Goal: Transaction & Acquisition: Purchase product/service

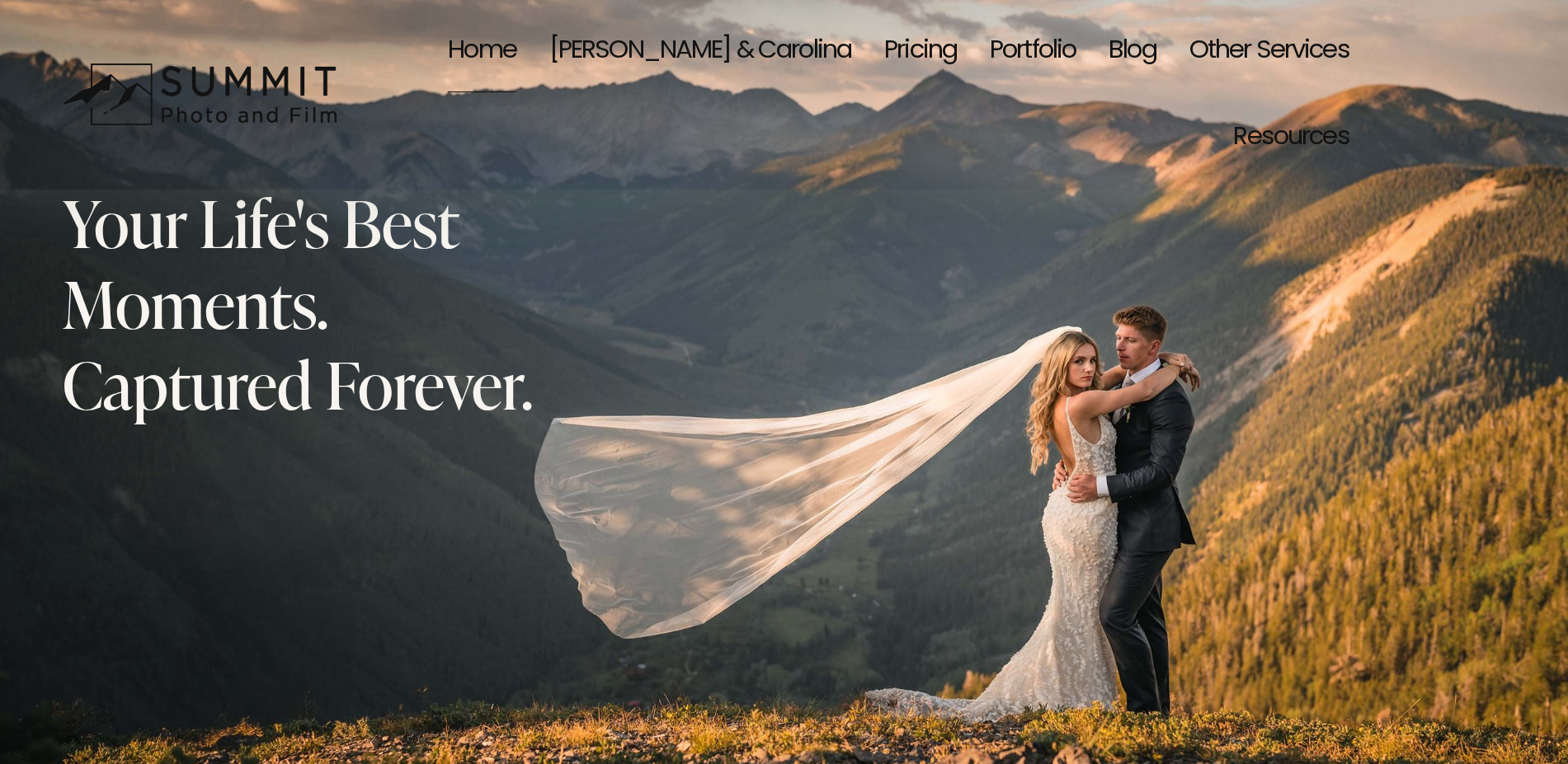
click at [884, 50] on link "Pricing" at bounding box center [921, 52] width 73 height 86
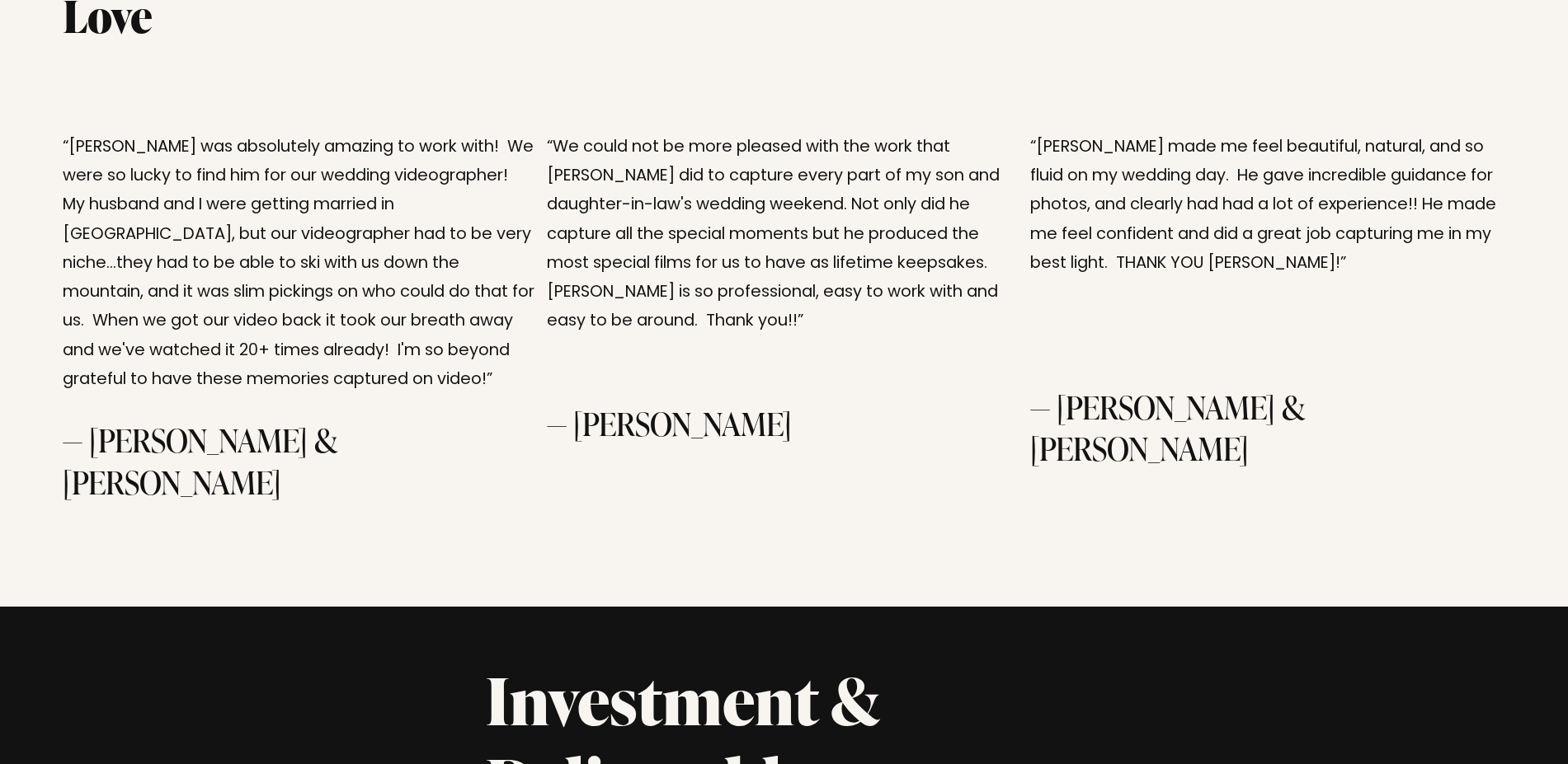
scroll to position [4162, 0]
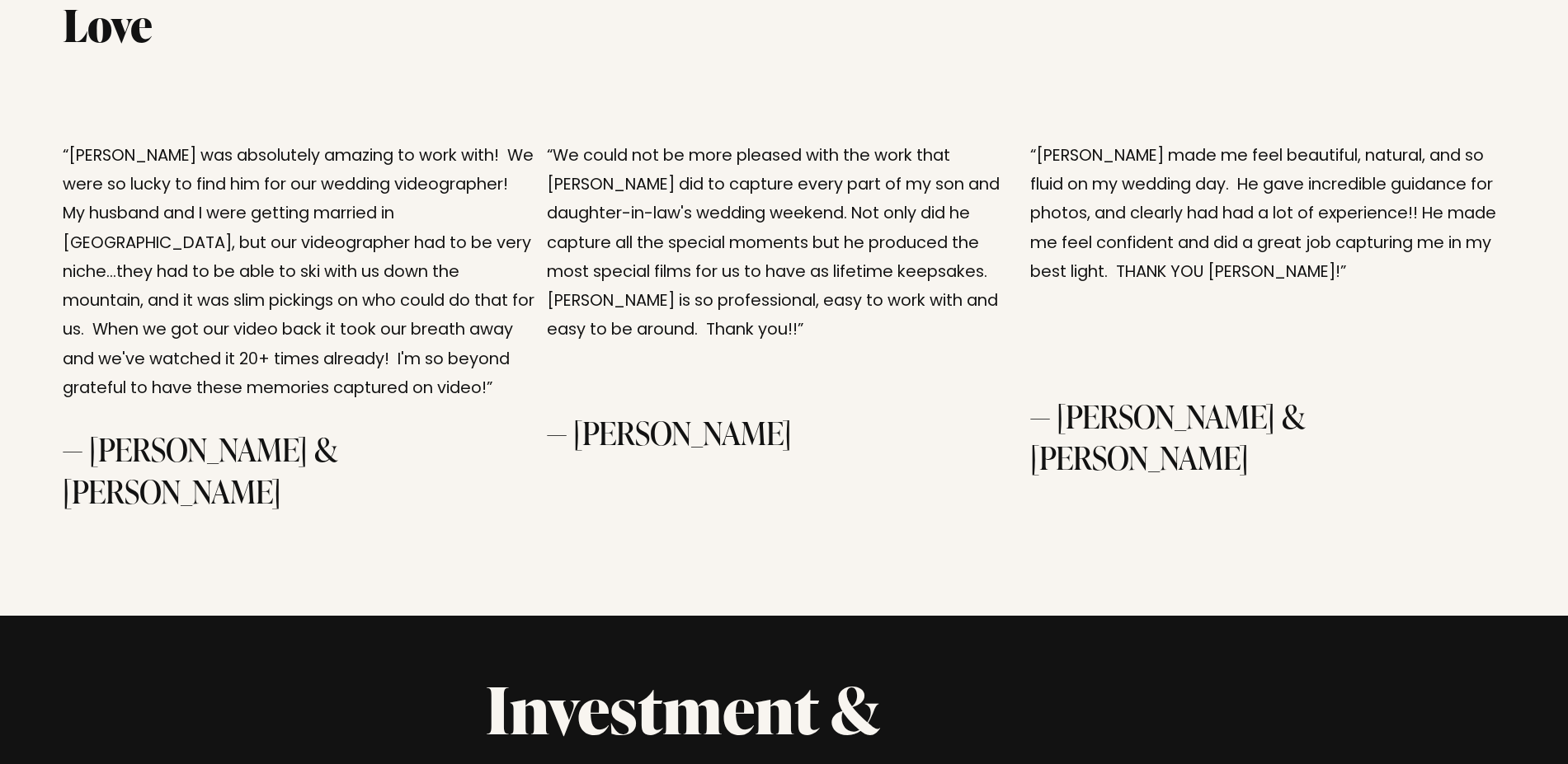
drag, startPoint x: 292, startPoint y: 437, endPoint x: 541, endPoint y: 470, distance: 251.2
click at [541, 470] on div "Client Love Real Words From Real Couples “[PERSON_NAME] was absolutely amazing …" at bounding box center [784, 225] width 1568 height 783
click at [559, 517] on div "Client Love Real Words From Real Couples “[PERSON_NAME] was absolutely amazing …" at bounding box center [784, 225] width 1568 height 783
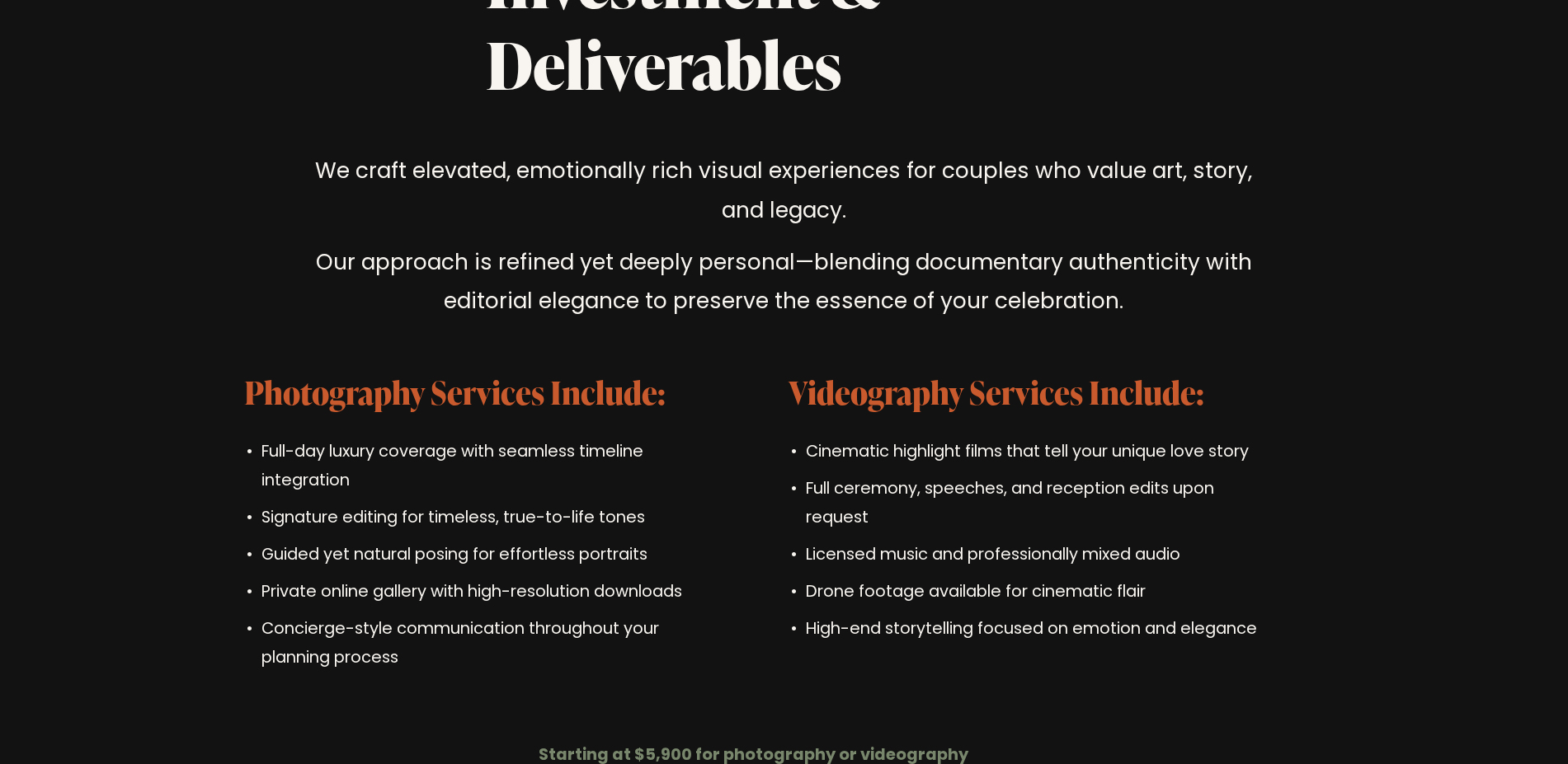
scroll to position [4888, 0]
drag, startPoint x: 858, startPoint y: 498, endPoint x: 1298, endPoint y: 496, distance: 440.0
click at [1298, 496] on div "Investment & Deliverables We craft elevated, emotionally rich visual experience…" at bounding box center [784, 521] width 1568 height 1161
drag, startPoint x: 800, startPoint y: 535, endPoint x: 1174, endPoint y: 529, distance: 374.0
click at [1174, 578] on p "Drone footage available for cinematic flair" at bounding box center [1034, 592] width 458 height 29
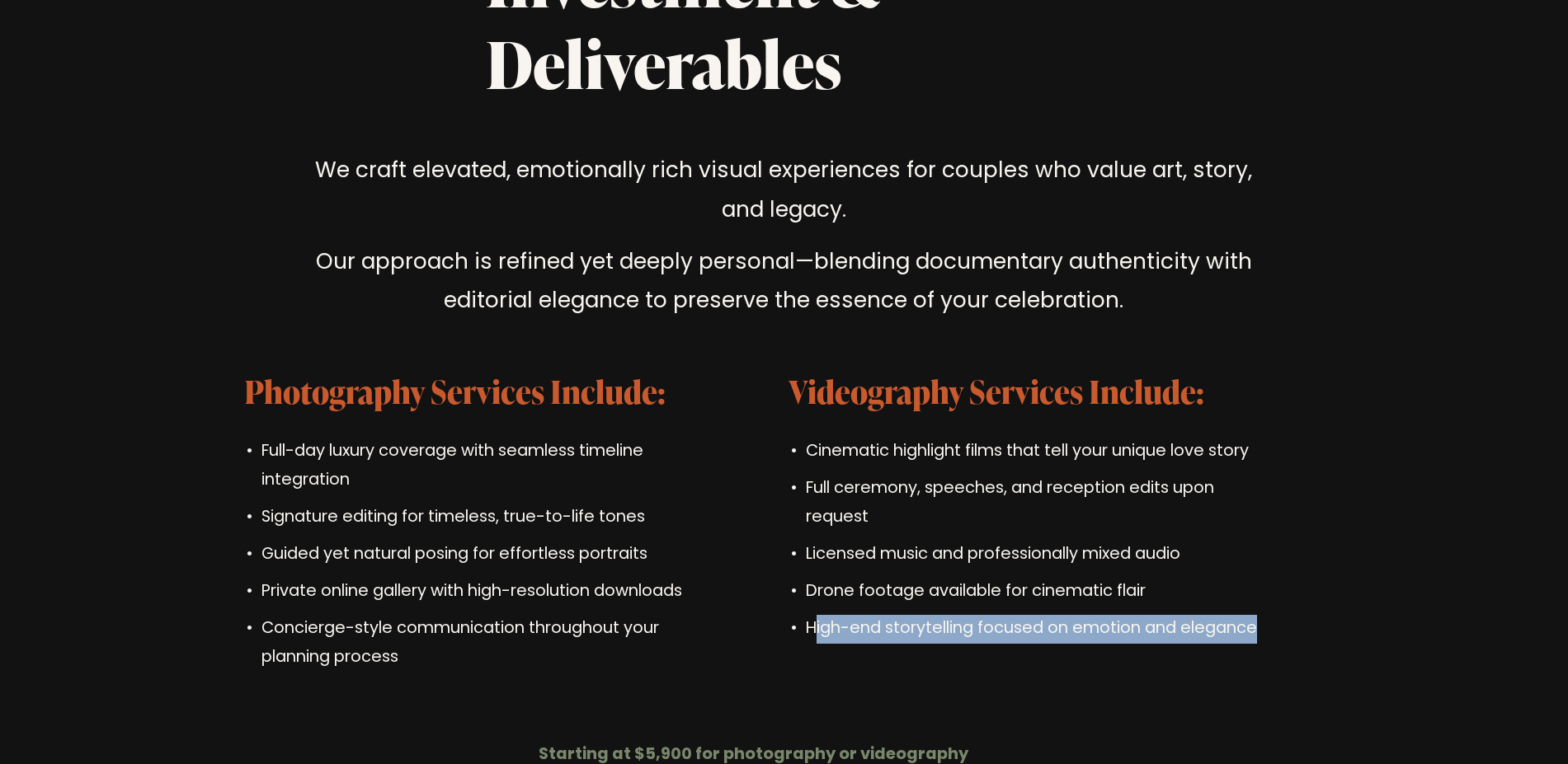
drag, startPoint x: 818, startPoint y: 567, endPoint x: 1273, endPoint y: 576, distance: 455.1
click at [1273, 576] on div "Investment & Deliverables We craft elevated, emotionally rich visual experience…" at bounding box center [784, 521] width 1568 height 1161
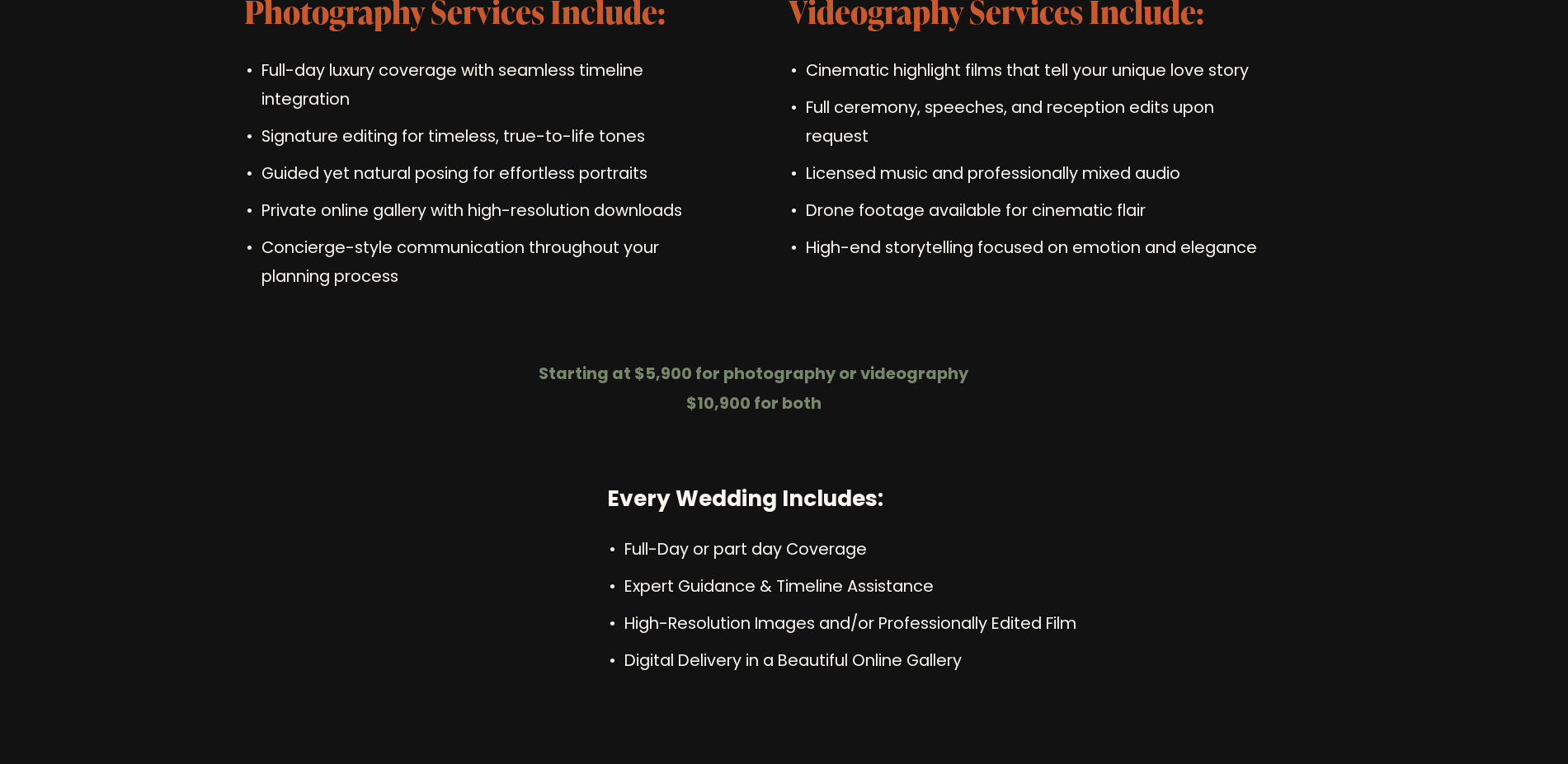
scroll to position [5253, 0]
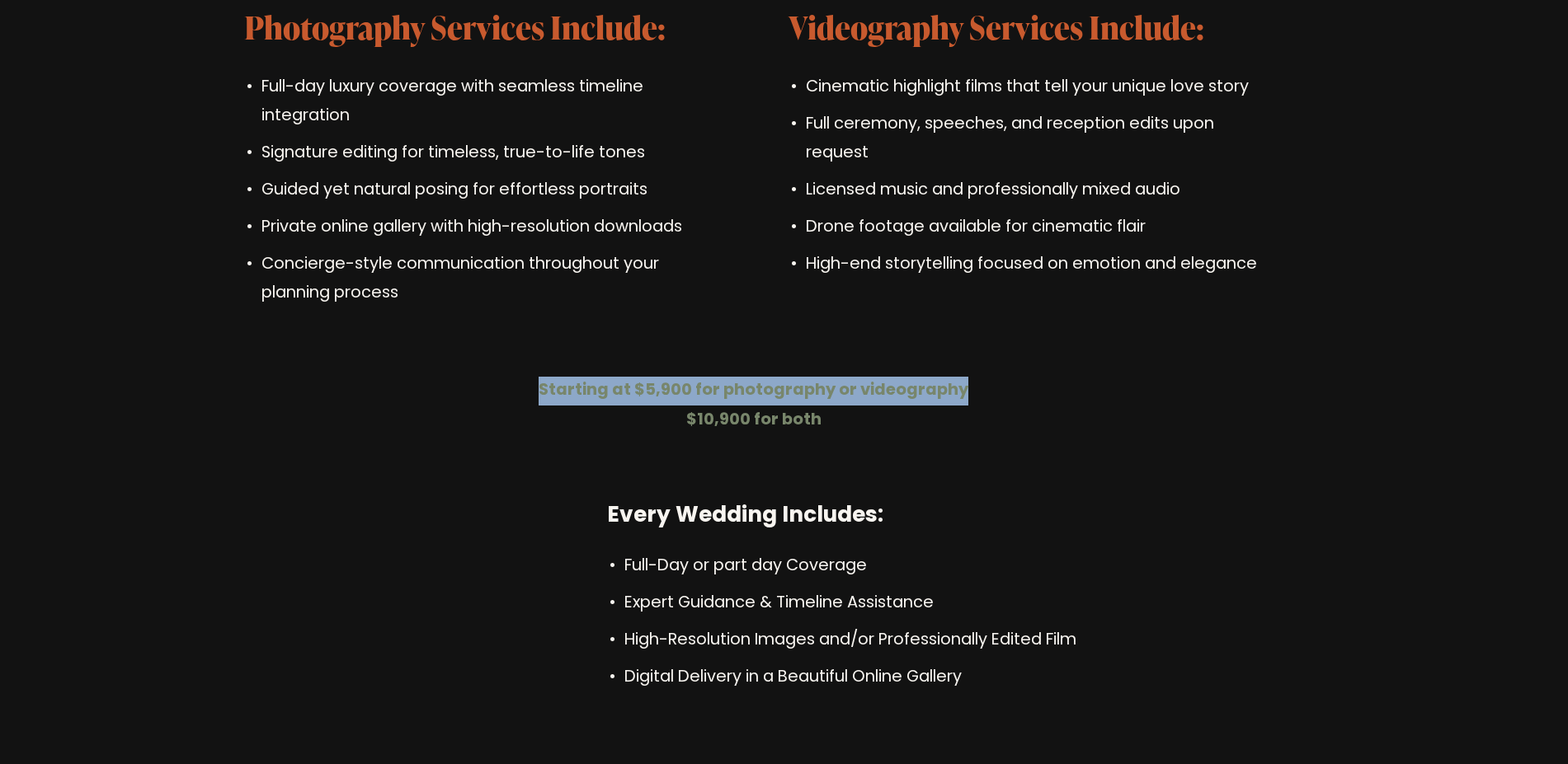
drag, startPoint x: 543, startPoint y: 328, endPoint x: 1022, endPoint y: 344, distance: 479.3
click at [1022, 344] on div "Investment & Deliverables We craft elevated, emotionally rich visual experience…" at bounding box center [784, 157] width 1568 height 1161
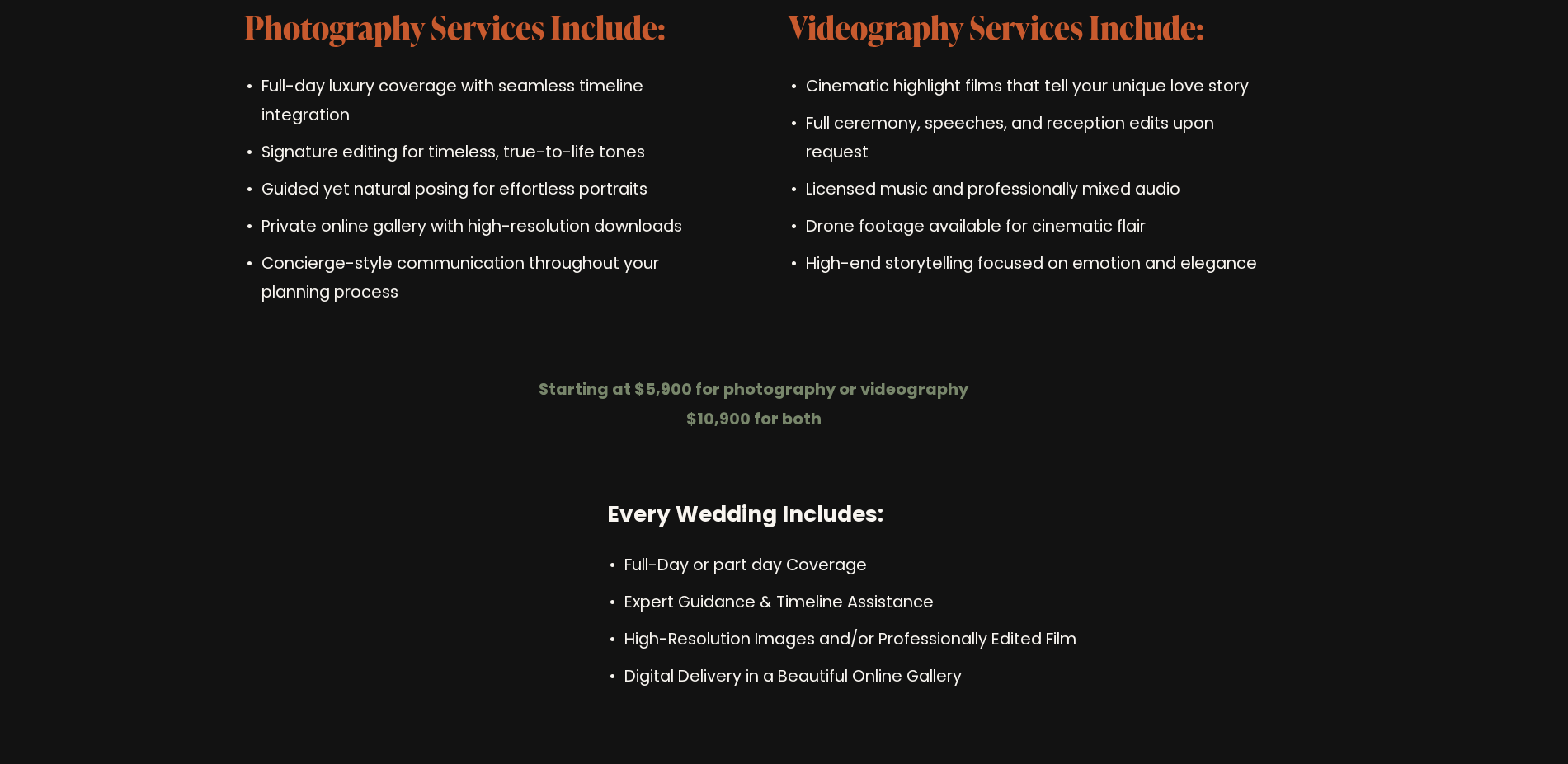
click at [982, 497] on p "Every Wedding Includes:" at bounding box center [844, 516] width 475 height 39
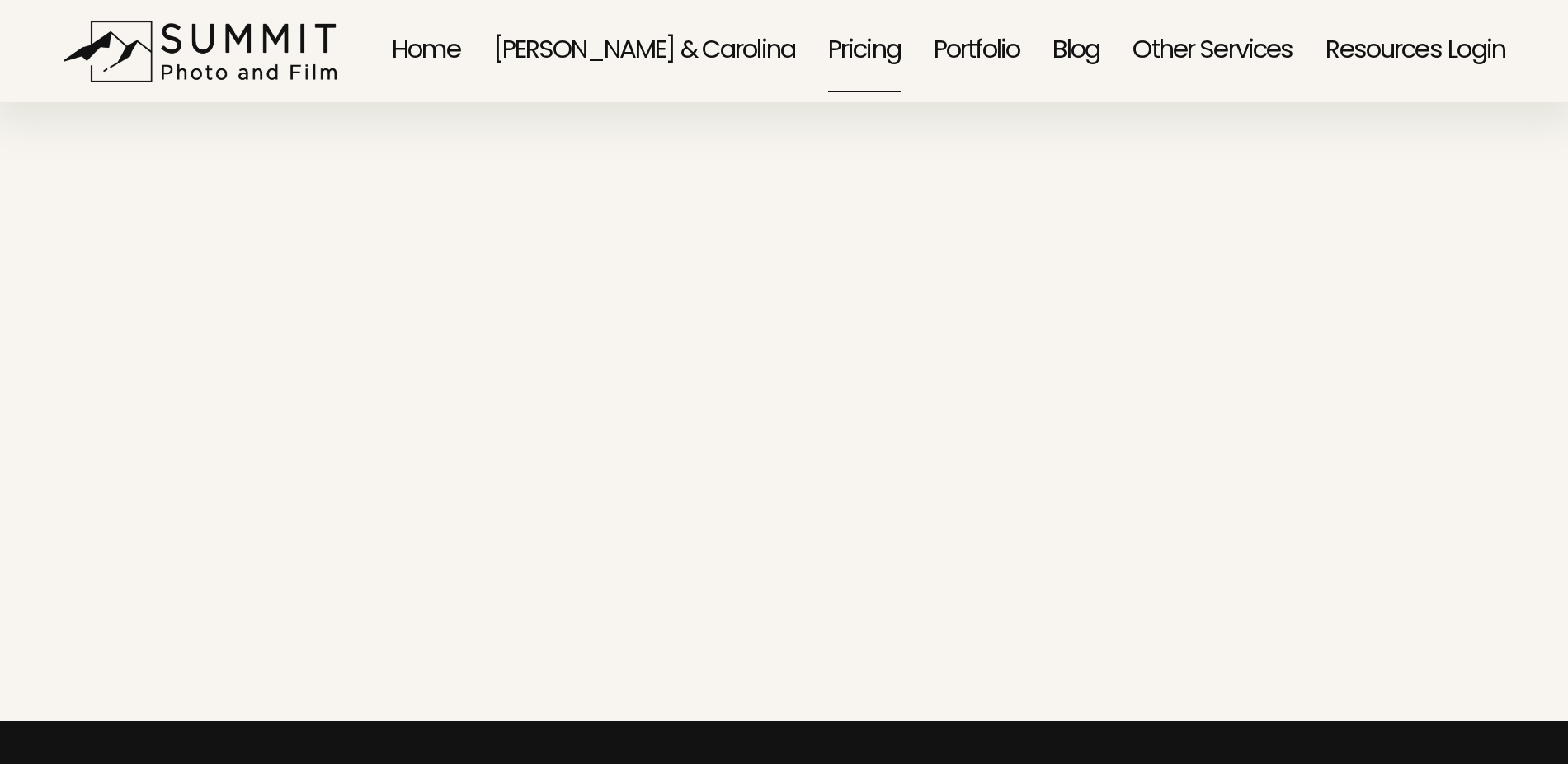
scroll to position [7065, 0]
